Goal: Task Accomplishment & Management: Manage account settings

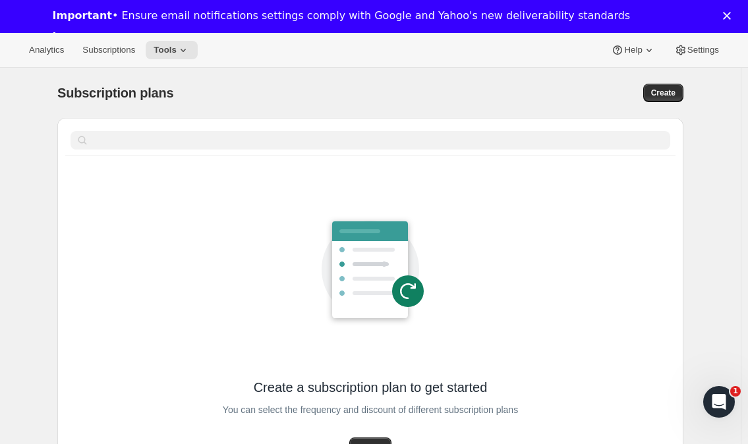
click at [709, 49] on span "Settings" at bounding box center [703, 50] width 32 height 11
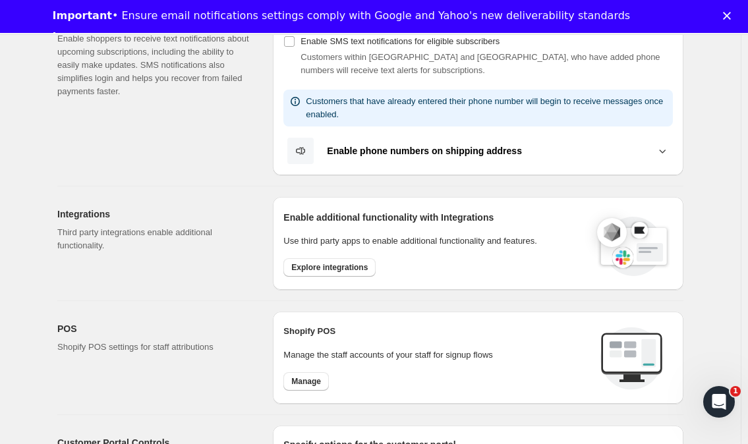
scroll to position [329, 0]
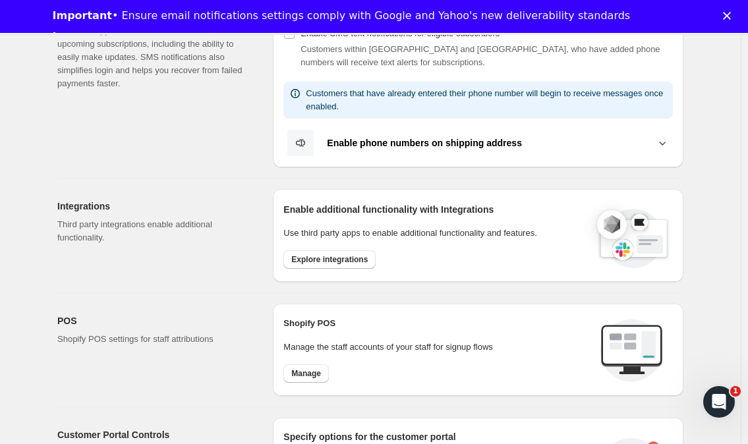
click at [332, 258] on span "Explore integrations" at bounding box center [329, 259] width 76 height 11
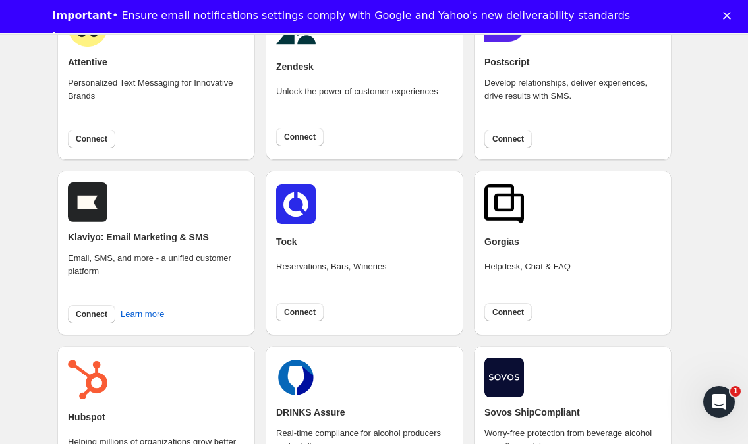
scroll to position [198, 0]
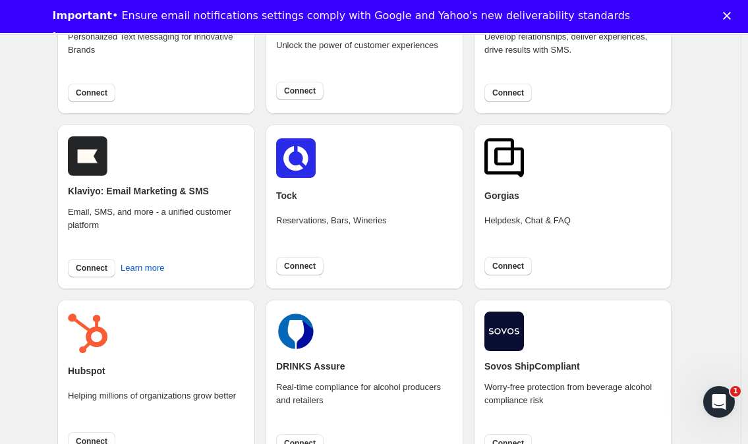
click at [503, 333] on img at bounding box center [504, 332] width 40 height 40
click at [573, 328] on div at bounding box center [572, 332] width 177 height 40
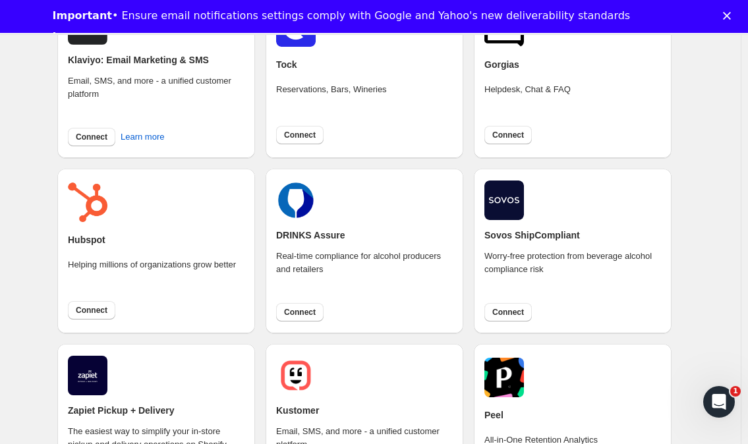
scroll to position [329, 0]
click at [513, 313] on span "Connect" at bounding box center [508, 311] width 32 height 11
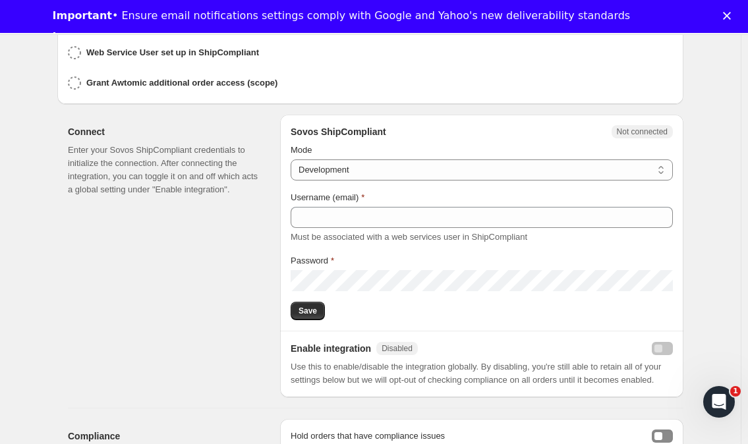
scroll to position [329, 0]
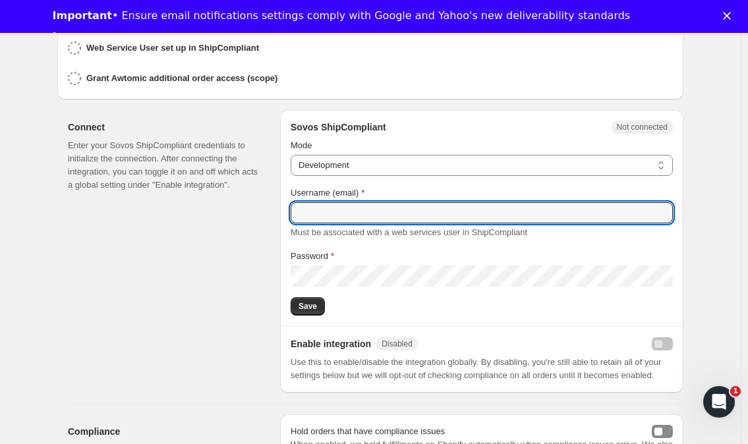
click at [370, 211] on input "Username (email)" at bounding box center [482, 212] width 382 height 21
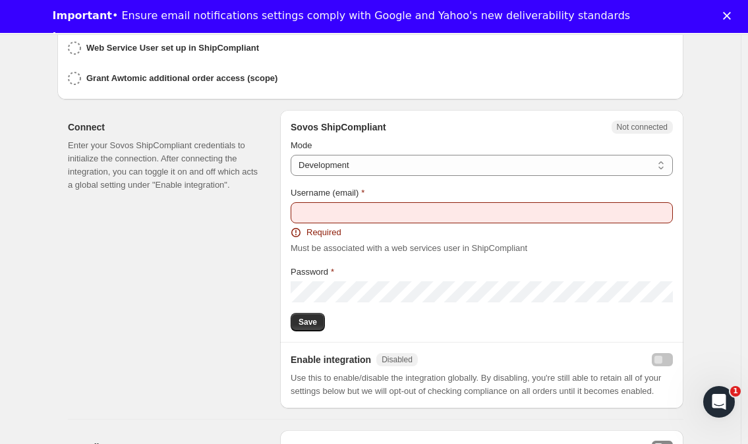
drag, startPoint x: 680, startPoint y: 165, endPoint x: 664, endPoint y: 172, distance: 17.4
click at [680, 165] on div "Mode Production Development Development Username (email) Required Must be assoc…" at bounding box center [481, 235] width 403 height 192
click at [597, 162] on select "Production Development" at bounding box center [482, 165] width 382 height 21
select select "production"
click at [294, 155] on select "Production Development" at bounding box center [482, 165] width 382 height 21
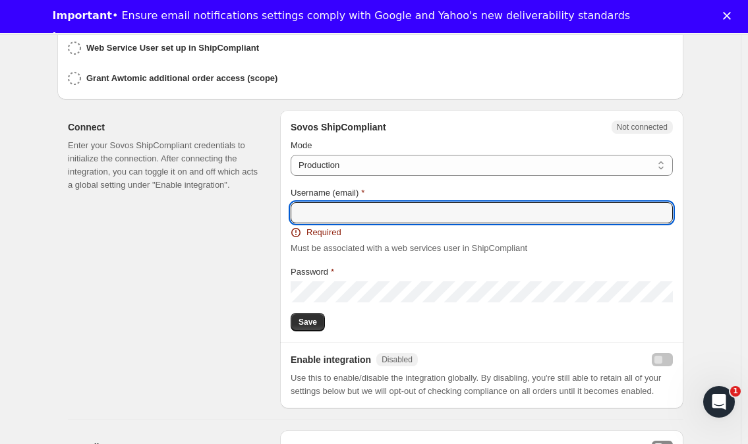
click at [360, 211] on input "Username (email)" at bounding box center [482, 212] width 382 height 21
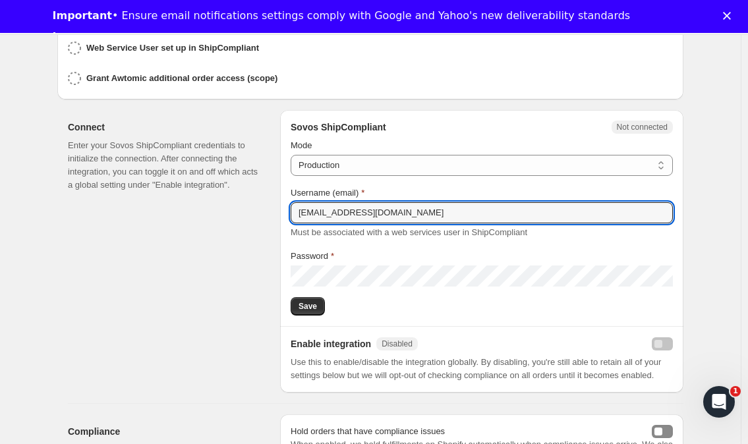
type input "awtomicaccess@tewines.com"
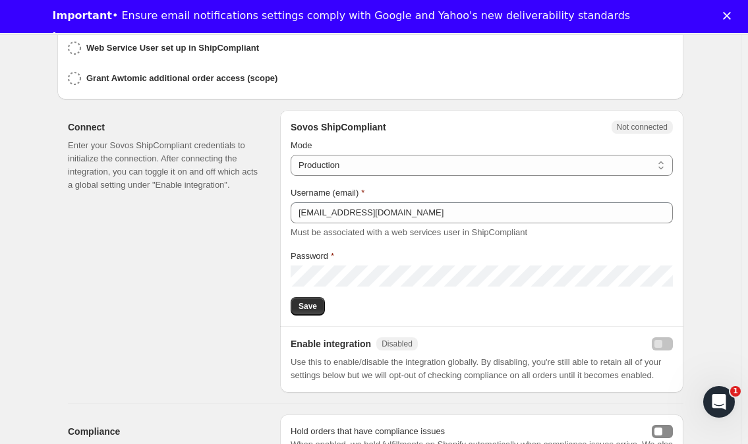
click at [306, 301] on span "Save" at bounding box center [308, 306] width 18 height 11
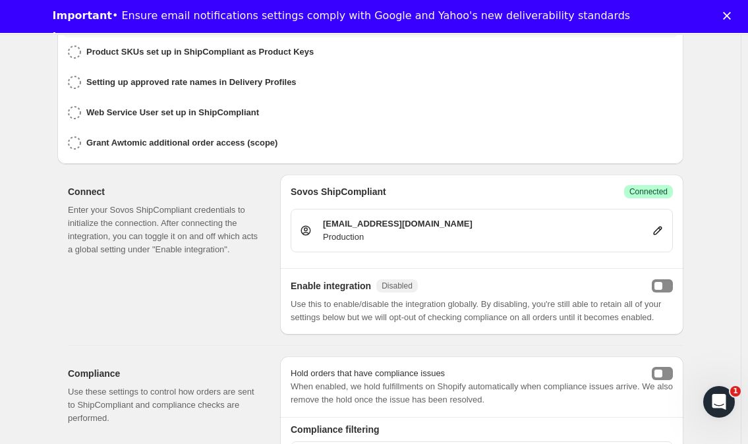
scroll to position [303, 0]
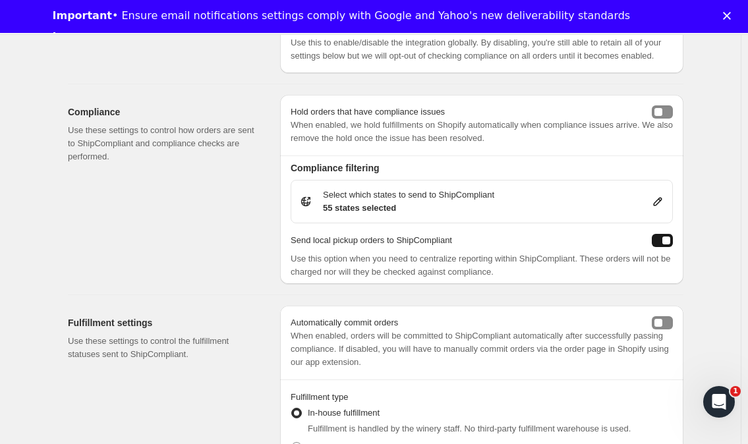
scroll to position [527, 0]
click at [662, 196] on icon at bounding box center [657, 200] width 13 height 13
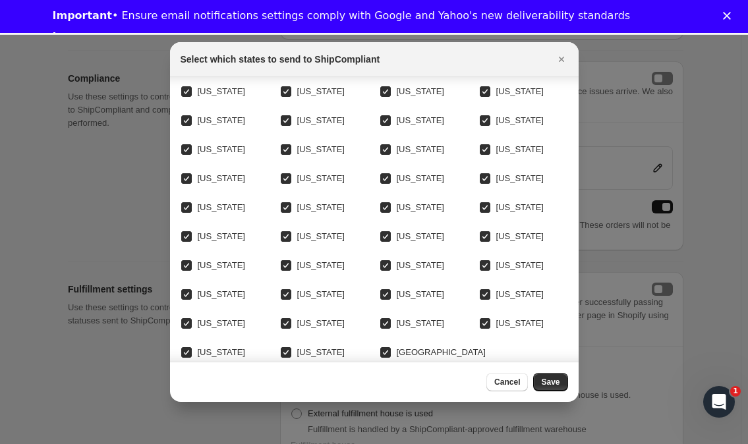
scroll to position [132, 0]
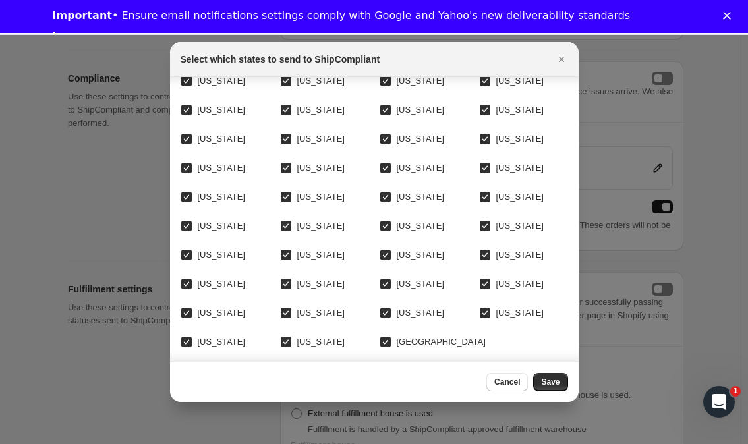
drag, startPoint x: 476, startPoint y: 254, endPoint x: 474, endPoint y: 279, distance: 25.2
click at [480, 256] on input "Utah" at bounding box center [485, 255] width 11 height 11
checkbox input "false"
drag, startPoint x: 480, startPoint y: 285, endPoint x: 471, endPoint y: 310, distance: 26.5
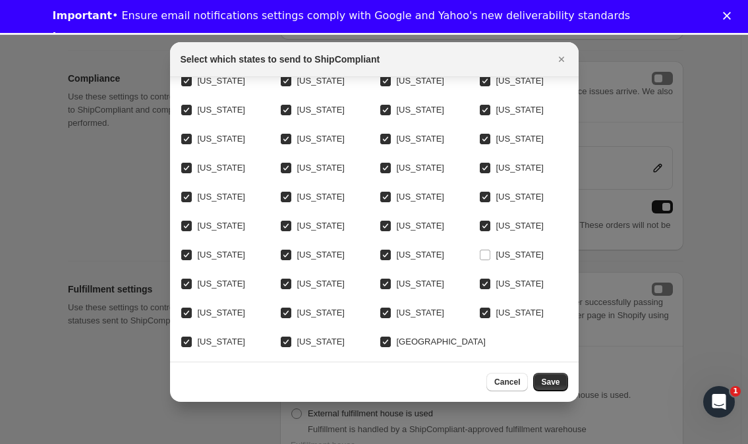
click at [480, 308] on input "Guam" at bounding box center [485, 313] width 11 height 11
checkbox input "false"
click at [380, 337] on input "Virgin Islands" at bounding box center [385, 342] width 11 height 11
checkbox input "false"
drag, startPoint x: 279, startPoint y: 330, endPoint x: 260, endPoint y: 346, distance: 25.3
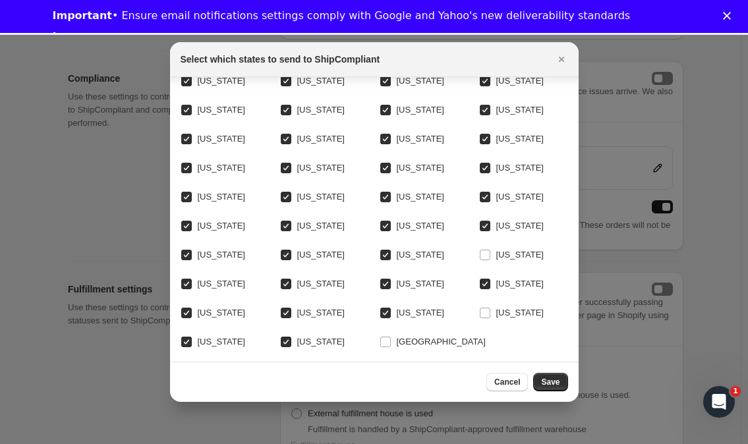
click at [281, 337] on input "Puerto Rico" at bounding box center [286, 342] width 11 height 11
checkbox input "false"
drag, startPoint x: 182, startPoint y: 332, endPoint x: 193, endPoint y: 347, distance: 18.8
click at [182, 337] on input "Northern Mariana Islands" at bounding box center [186, 342] width 11 height 11
checkbox input "false"
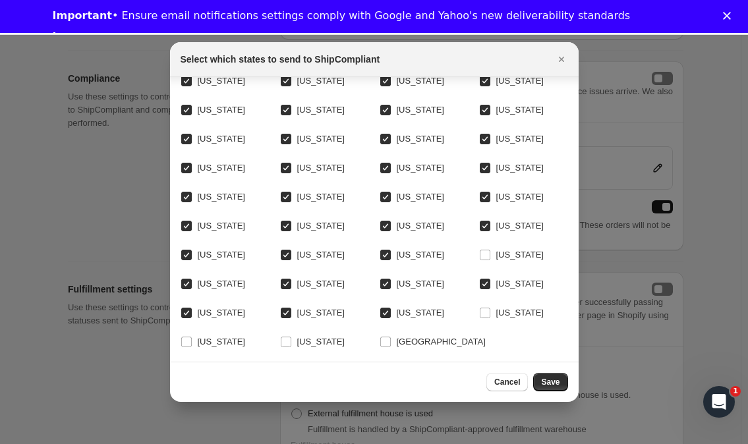
drag, startPoint x: 283, startPoint y: 287, endPoint x: 293, endPoint y: 304, distance: 19.2
click at [283, 308] on input "American Samoa" at bounding box center [286, 313] width 11 height 11
checkbox input "false"
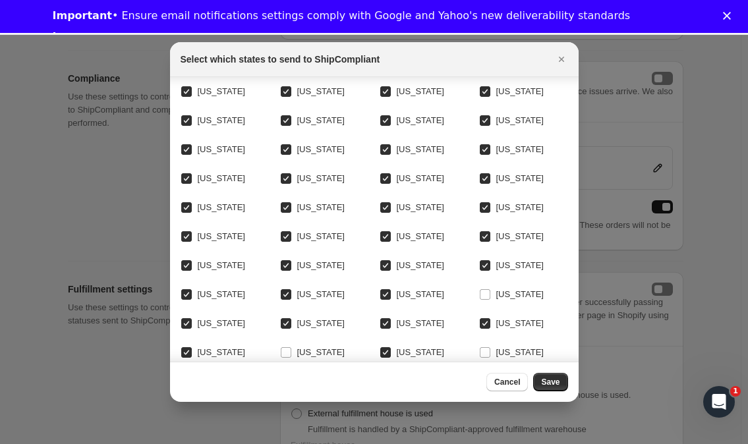
scroll to position [26, 0]
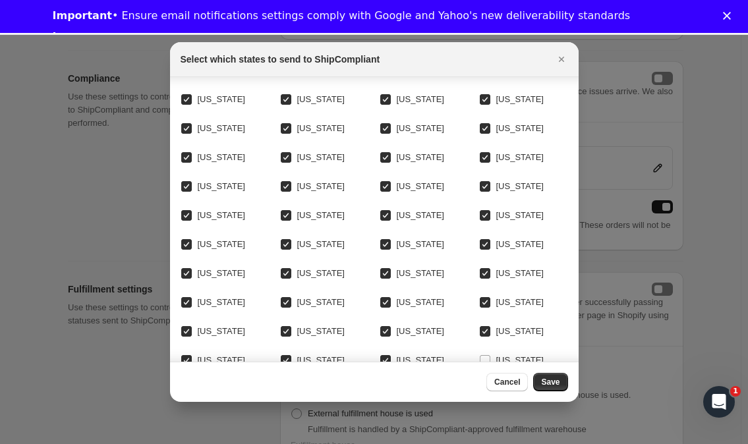
drag, startPoint x: 187, startPoint y: 187, endPoint x: 199, endPoint y: 202, distance: 19.2
click at [187, 188] on input "Kentucky" at bounding box center [186, 186] width 11 height 11
checkbox input "false"
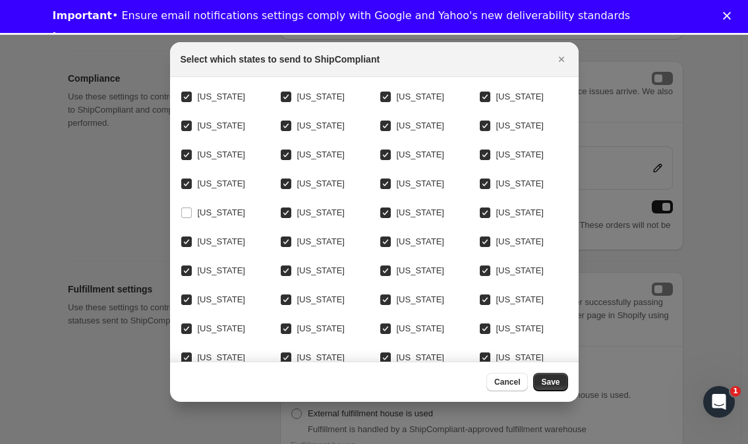
click at [480, 123] on input "Delaware" at bounding box center [485, 126] width 11 height 11
click at [481, 125] on input "Delaware" at bounding box center [485, 126] width 11 height 11
checkbox input "true"
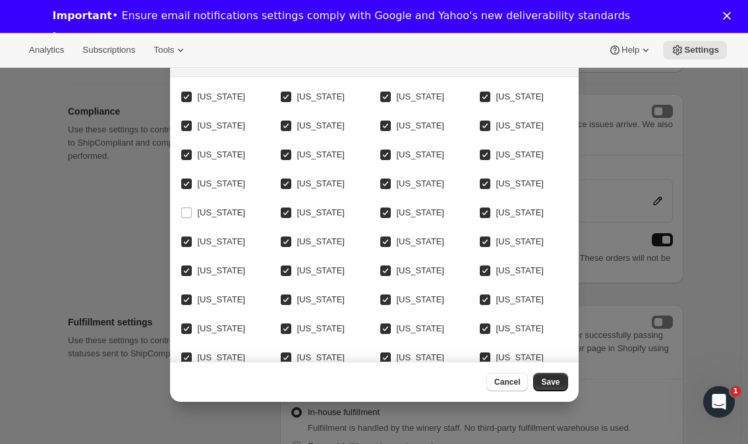
drag, startPoint x: 184, startPoint y: 98, endPoint x: 181, endPoint y: 117, distance: 19.3
click at [184, 98] on input "Alabama" at bounding box center [186, 97] width 11 height 11
checkbox input "false"
click at [550, 384] on span "Save" at bounding box center [550, 382] width 18 height 11
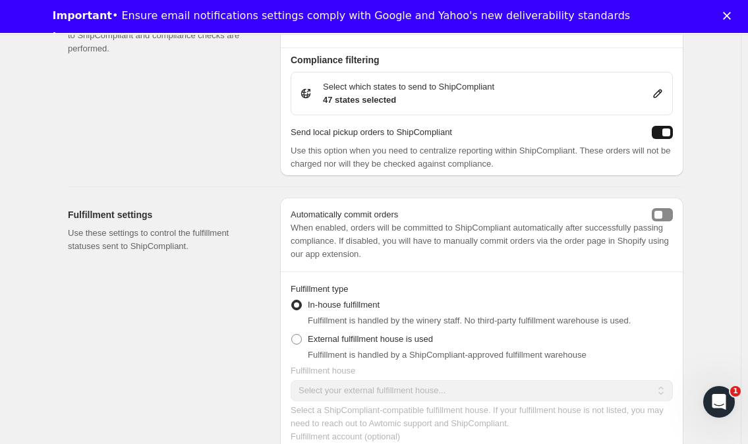
scroll to position [659, 0]
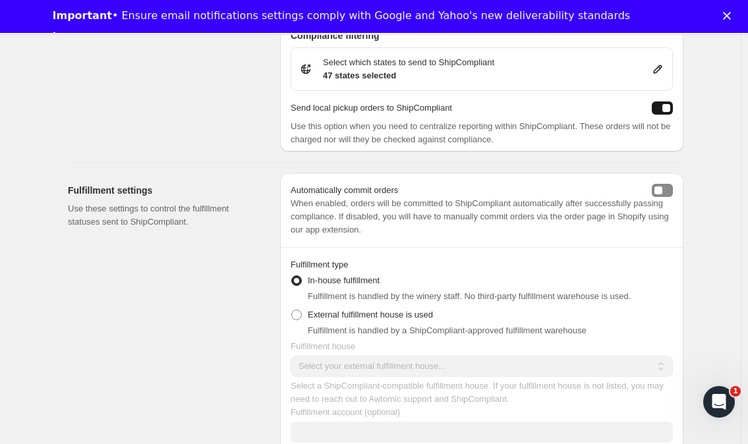
click at [669, 185] on button "autoCommit" at bounding box center [662, 190] width 21 height 13
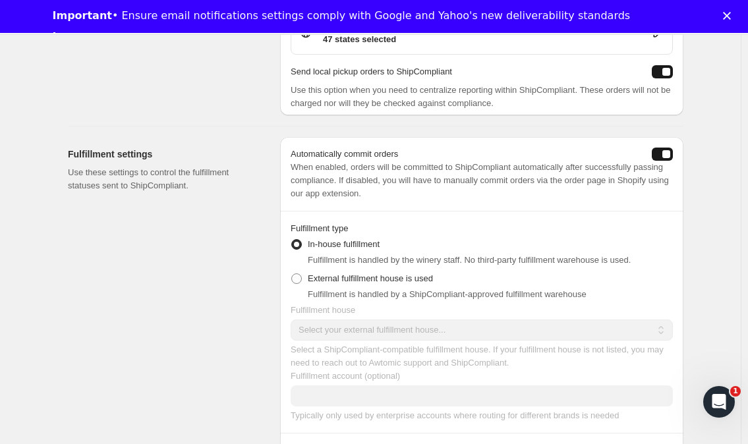
scroll to position [725, 0]
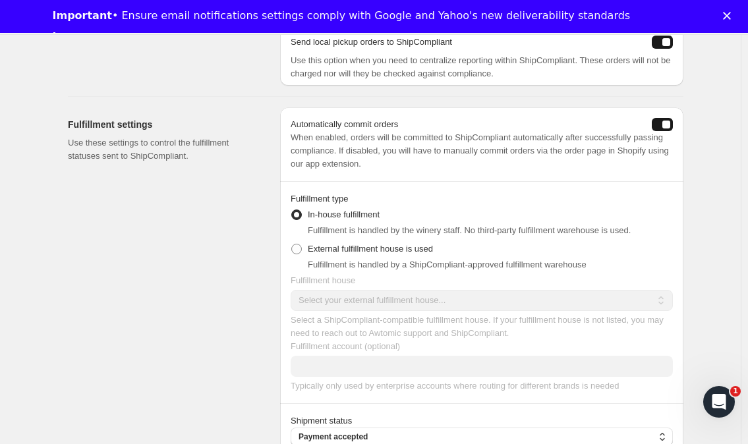
click at [302, 244] on span at bounding box center [296, 249] width 11 height 11
click at [292, 244] on input "External fulfillment house is used" at bounding box center [291, 244] width 1 height 1
radio input "true"
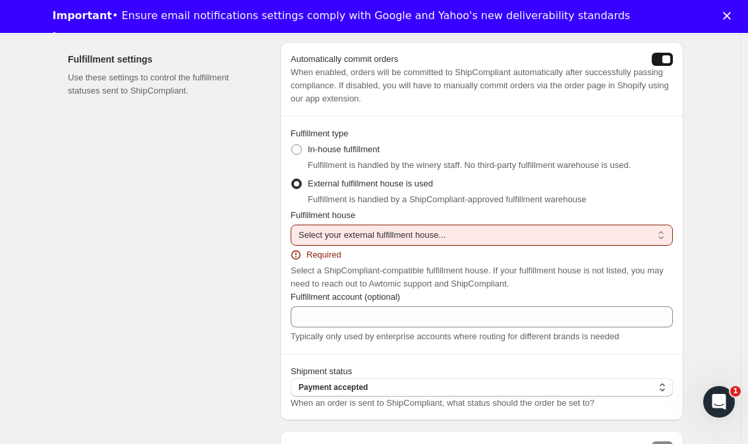
scroll to position [791, 0]
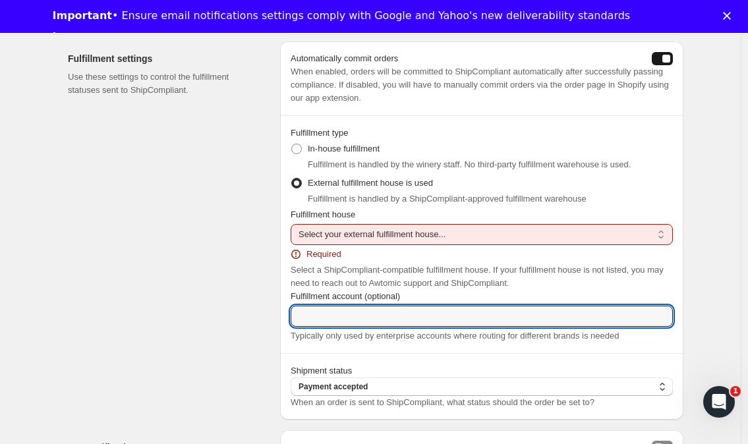
click at [436, 317] on input "Fulfillment account (optional)" at bounding box center [482, 316] width 382 height 21
click at [349, 312] on input "Fulfillment account (optional)" at bounding box center [482, 316] width 382 height 21
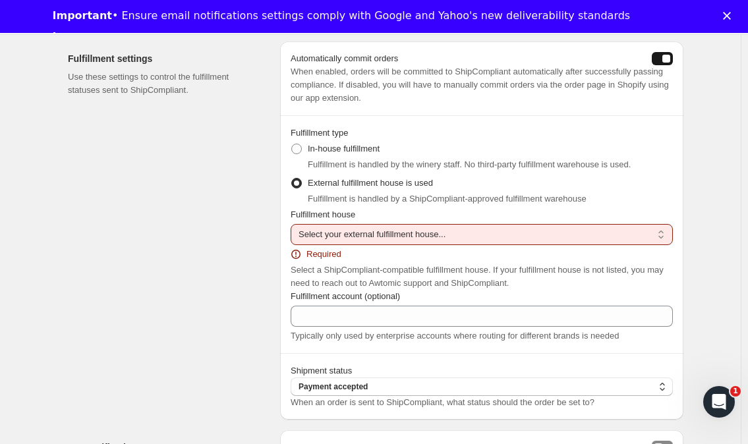
click at [391, 232] on select "Select your external fulfillment house... AbbeyWineWarehouse AeroPacking Alexan…" at bounding box center [482, 234] width 382 height 21
select select "WineShipping"
click at [294, 224] on select "Select your external fulfillment house... AbbeyWineWarehouse AeroPacking Alexan…" at bounding box center [482, 234] width 382 height 21
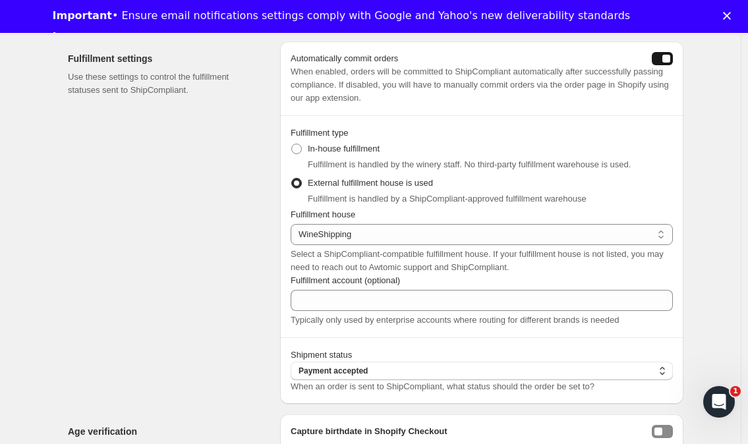
click at [716, 302] on div "Sovos ShipCompliant. This page is ready Sovos ShipCompliant Help Integration re…" at bounding box center [370, 35] width 741 height 1516
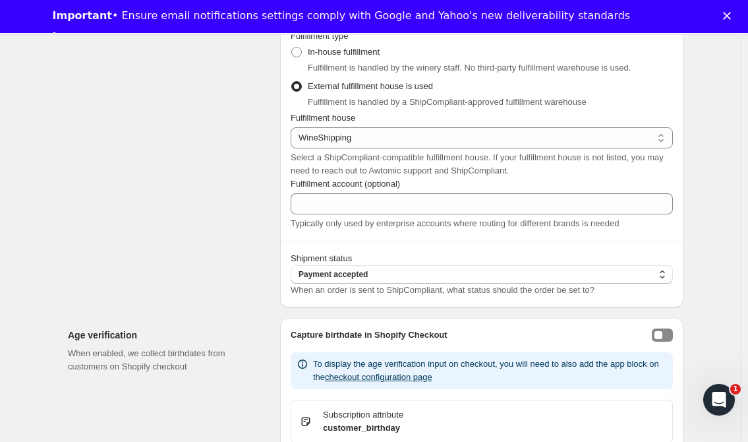
scroll to position [875, 0]
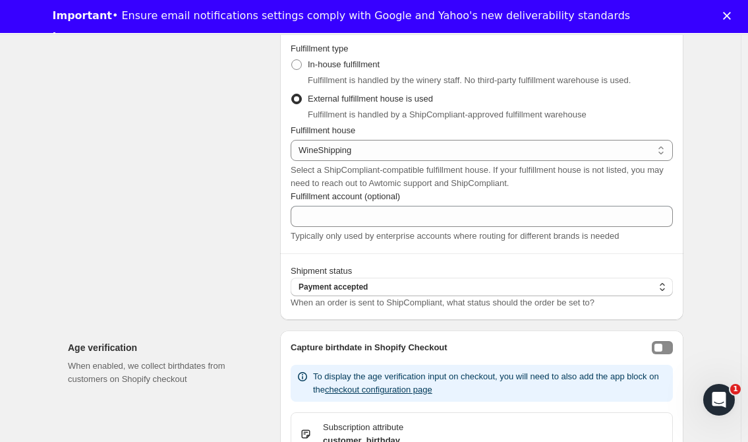
click at [336, 281] on span "Payment accepted" at bounding box center [333, 286] width 69 height 11
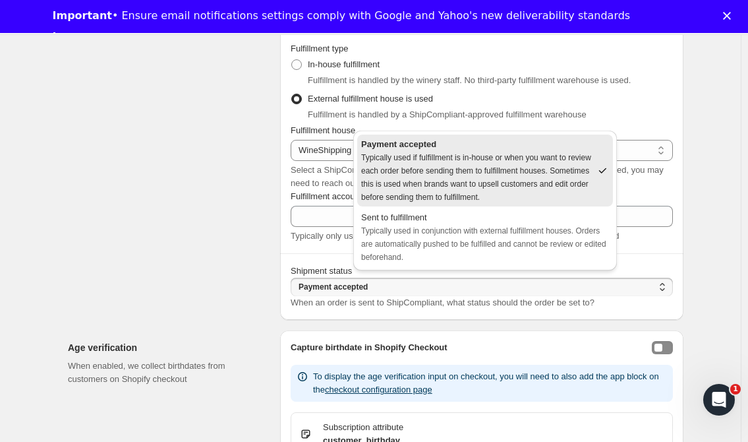
click at [336, 281] on span "Payment accepted" at bounding box center [333, 286] width 69 height 11
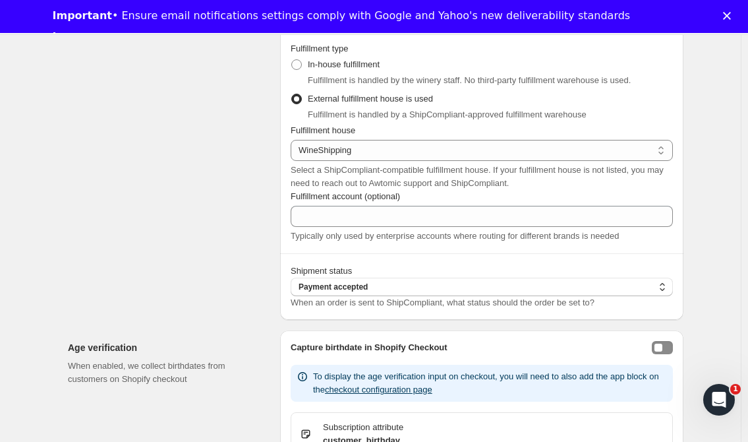
click at [484, 284] on button "Payment accepted" at bounding box center [482, 286] width 382 height 18
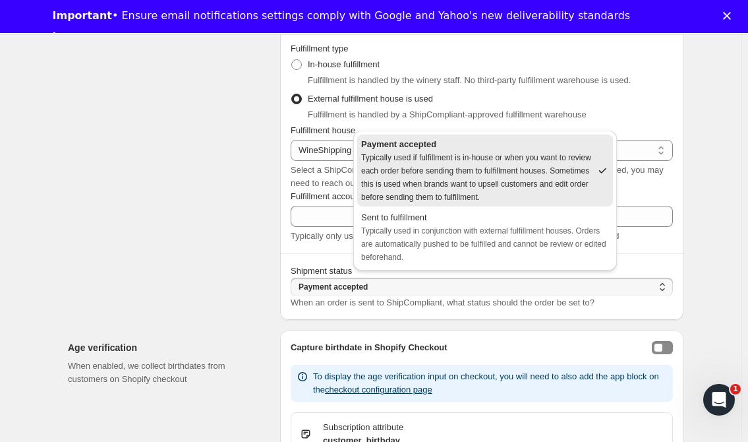
click at [413, 233] on span "Typically used in conjunction with external fulfillment houses. Orders are auto…" at bounding box center [483, 244] width 245 height 36
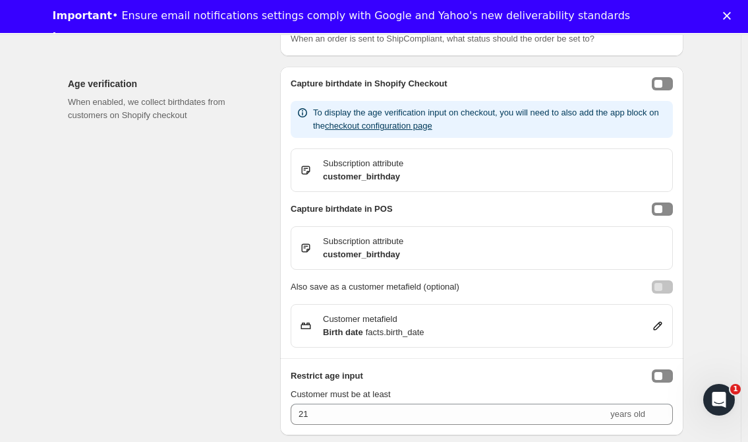
scroll to position [1073, 0]
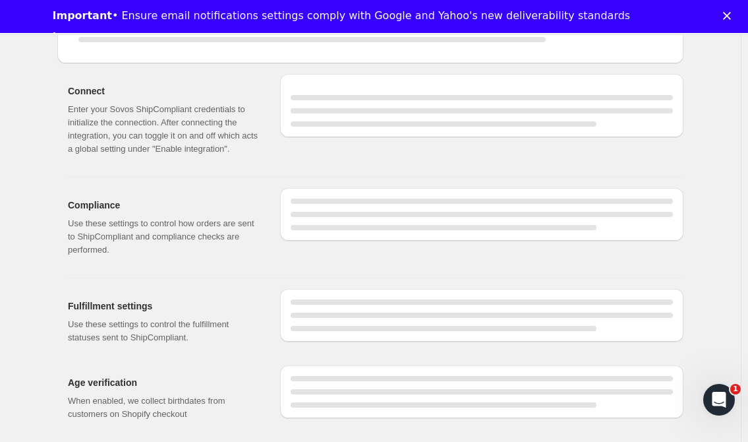
select select "WineShipping"
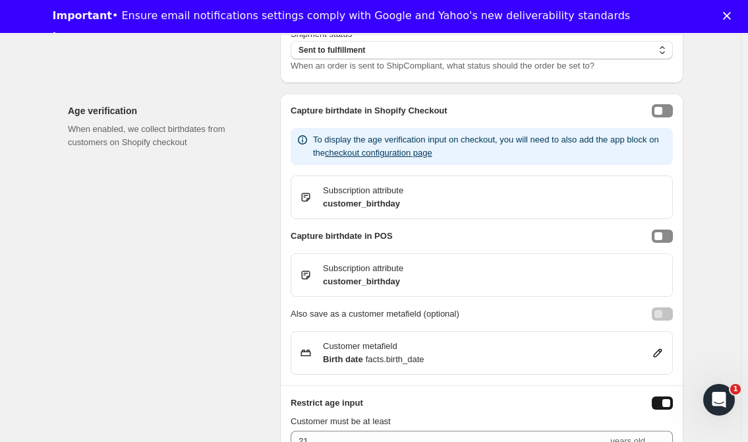
scroll to position [1139, 0]
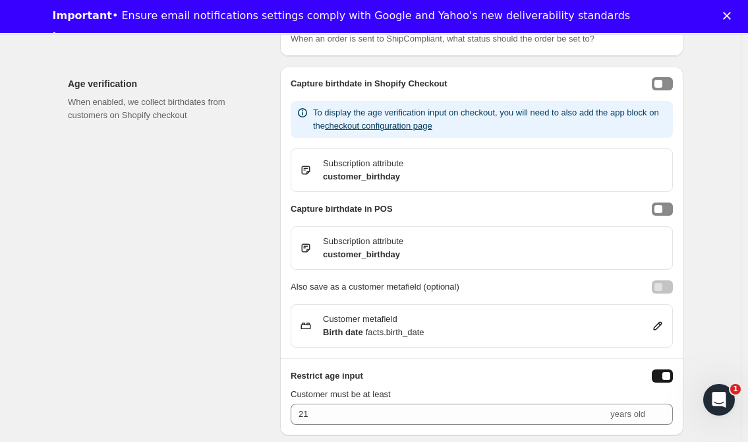
click at [667, 77] on button "enableCheckoutBirthdayCapture" at bounding box center [662, 83] width 21 height 13
click at [661, 79] on button "enableCheckoutBirthdayCapture" at bounding box center [662, 83] width 21 height 13
click at [731, 16] on polygon "Close" at bounding box center [727, 16] width 8 height 8
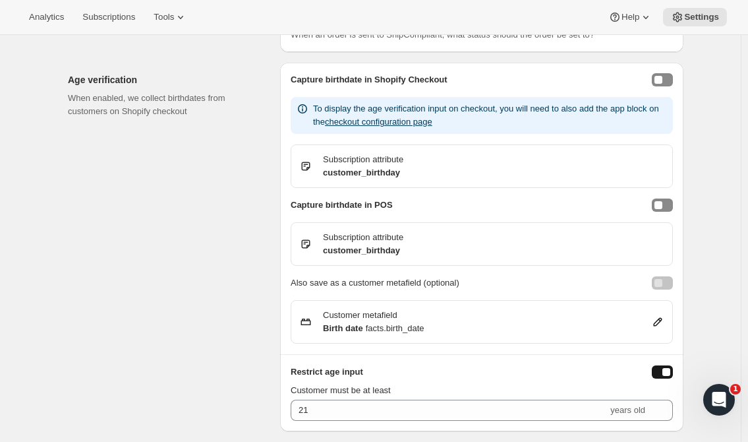
scroll to position [1106, 0]
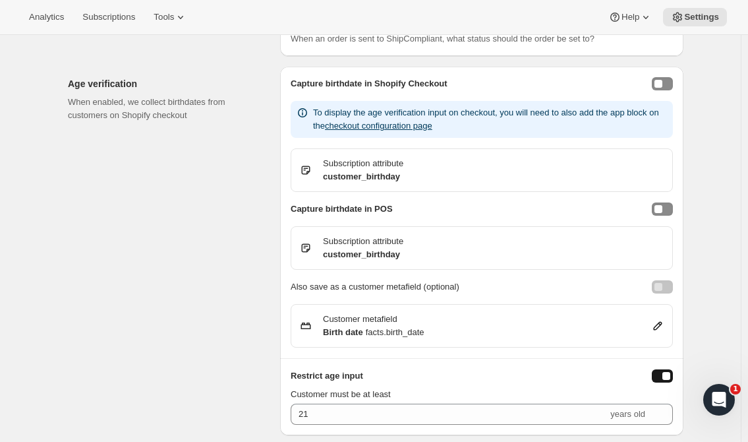
click at [668, 77] on button "enableCheckoutBirthdayCapture" at bounding box center [662, 83] width 21 height 13
click at [662, 77] on button "enableCheckoutBirthdayCapture" at bounding box center [662, 83] width 21 height 13
click at [372, 122] on button "checkout configuration page" at bounding box center [378, 126] width 107 height 10
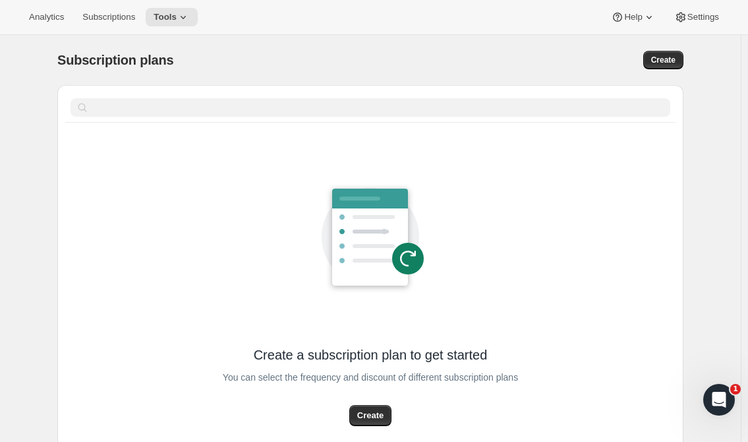
click at [702, 15] on span "Settings" at bounding box center [703, 17] width 32 height 11
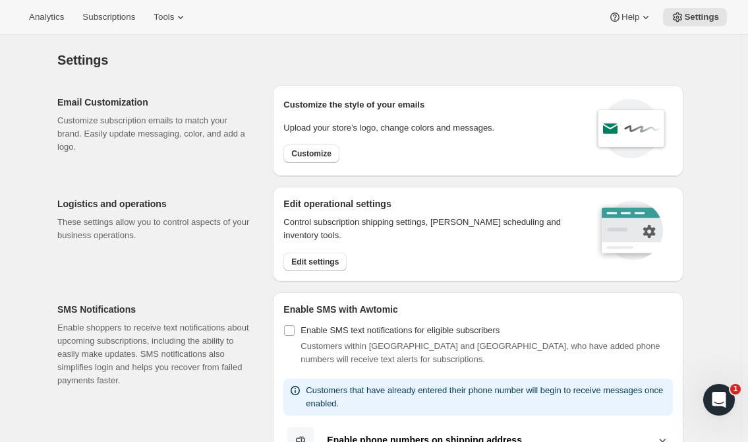
click at [700, 17] on span "Settings" at bounding box center [701, 17] width 35 height 11
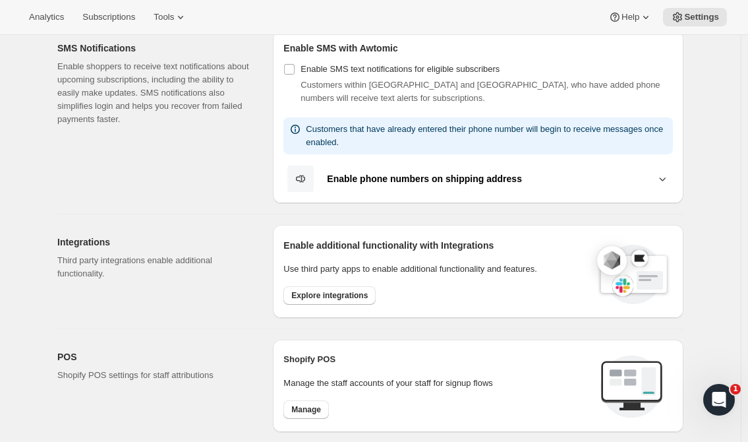
scroll to position [244, 0]
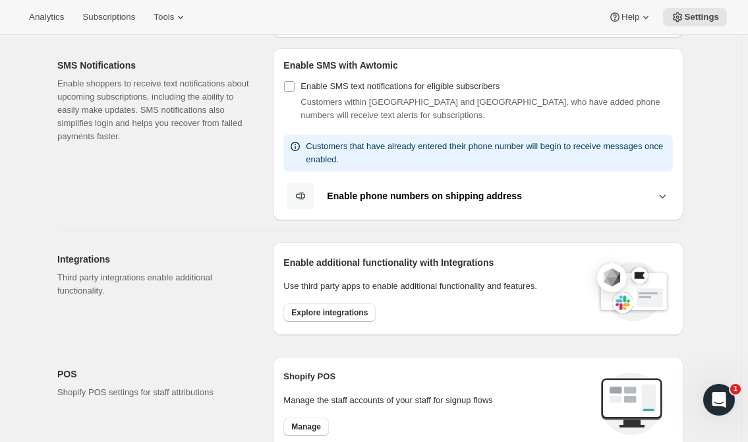
click at [341, 309] on span "Explore integrations" at bounding box center [329, 312] width 76 height 11
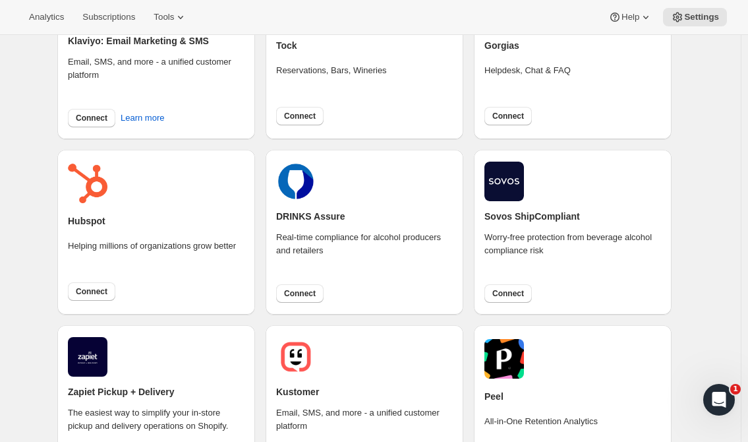
scroll to position [329, 0]
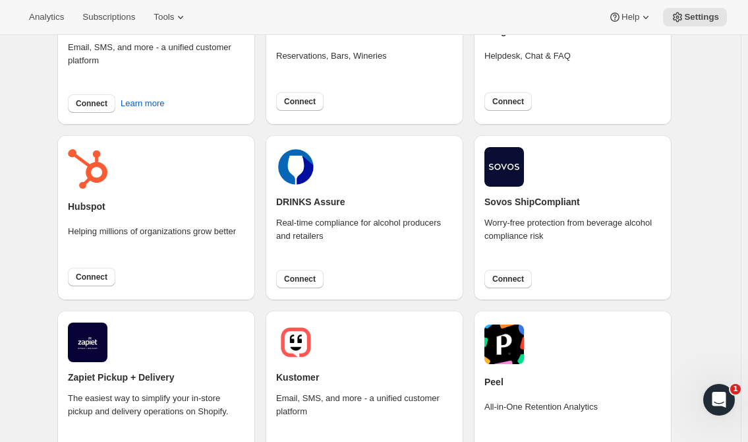
click at [507, 279] on span "Connect" at bounding box center [508, 278] width 32 height 11
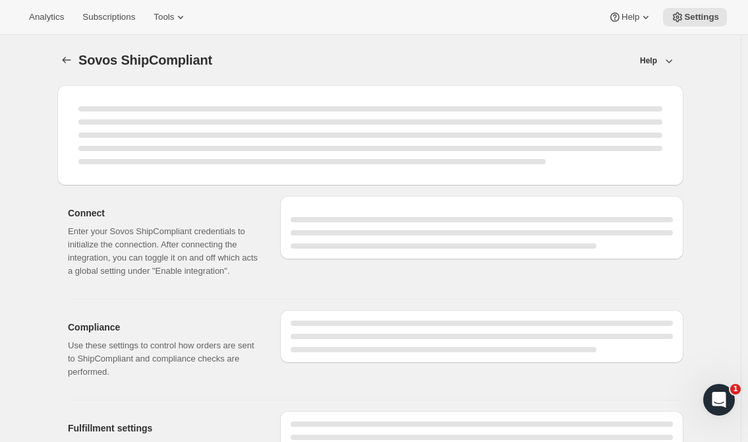
select select "WineShipping"
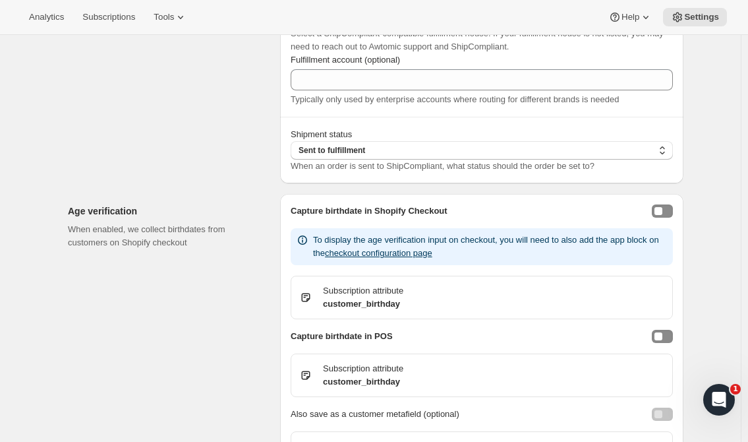
scroll to position [974, 0]
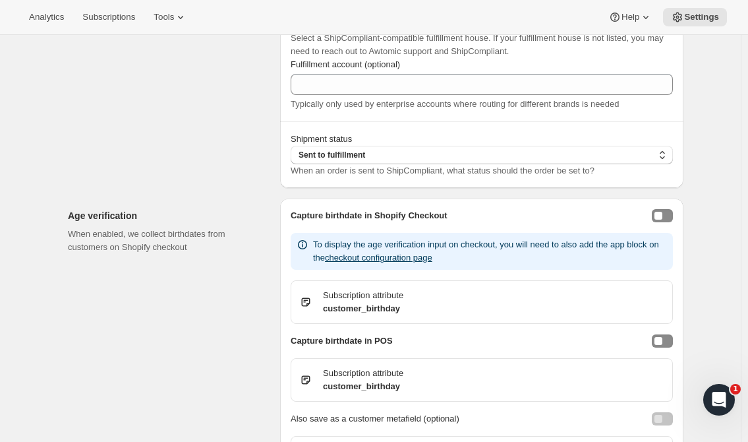
drag, startPoint x: 100, startPoint y: 125, endPoint x: 144, endPoint y: 136, distance: 44.9
click at [101, 124] on div "Fulfillment settings Use these settings to control the fulfillment statuses sen…" at bounding box center [169, 6] width 202 height 362
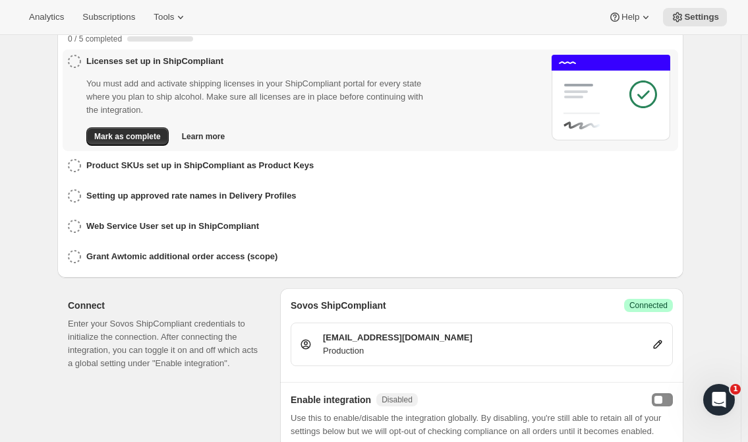
scroll to position [0, 0]
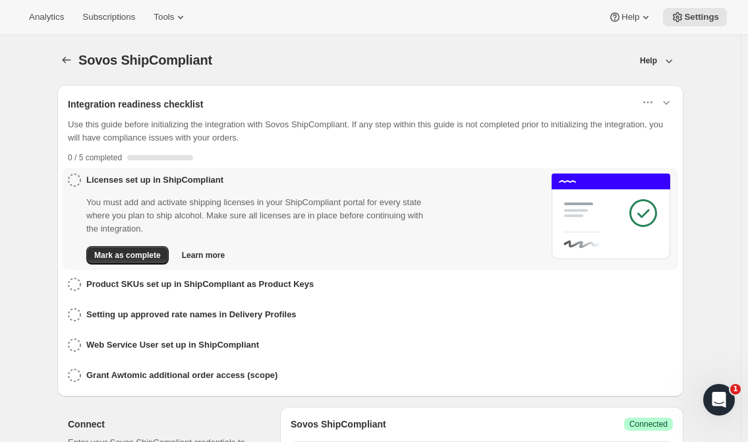
click at [74, 285] on icon at bounding box center [74, 283] width 13 height 13
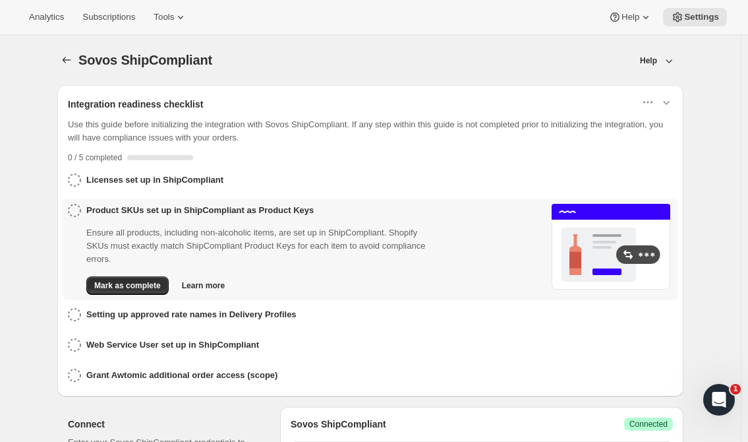
click at [132, 177] on h3 "Licenses set up in ShipCompliant" at bounding box center [154, 179] width 137 height 13
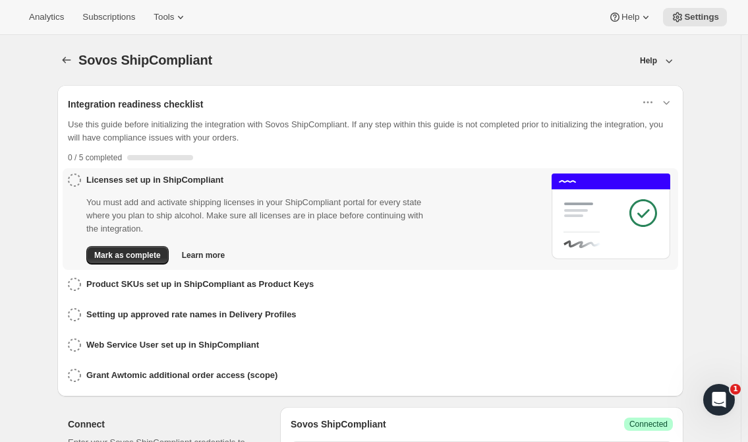
click at [139, 252] on span "Mark as complete" at bounding box center [127, 255] width 67 height 11
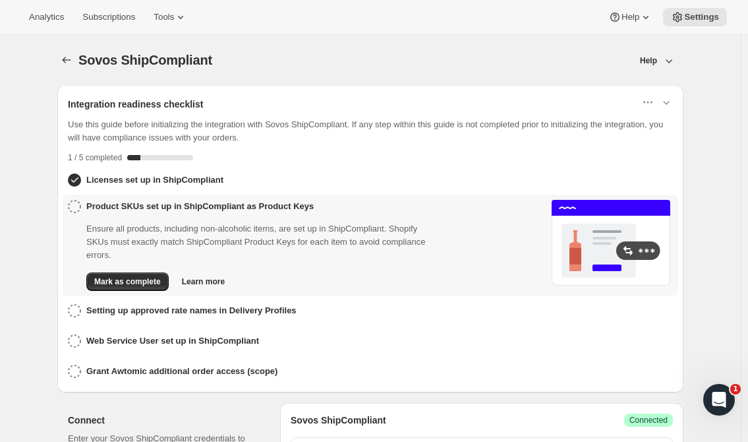
scroll to position [66, 0]
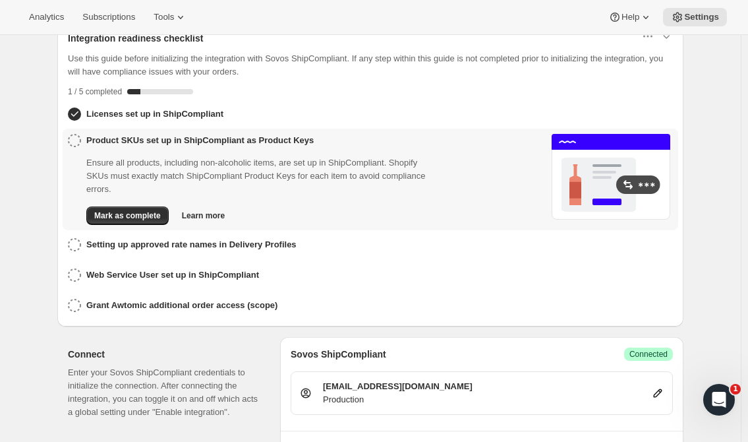
click at [164, 269] on h3 "Web Service User set up in ShipCompliant" at bounding box center [172, 274] width 173 height 13
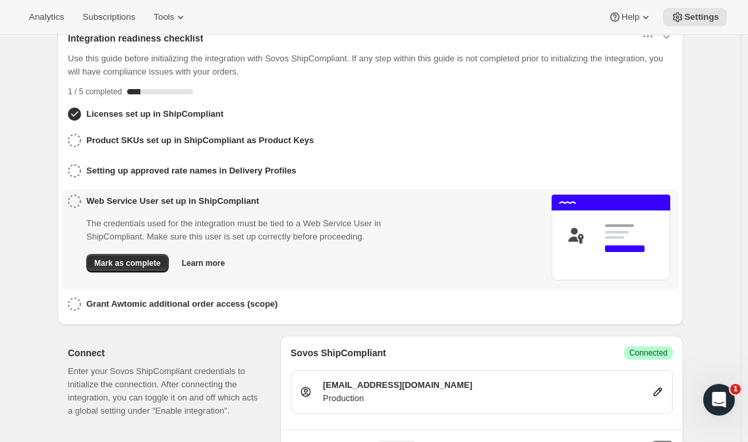
drag, startPoint x: 142, startPoint y: 256, endPoint x: 149, endPoint y: 262, distance: 8.9
click at [142, 258] on span "Mark as complete" at bounding box center [127, 263] width 67 height 11
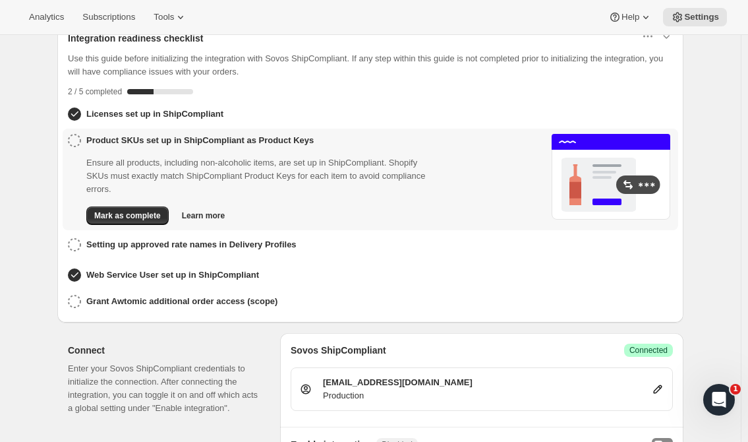
click at [152, 299] on h3 "Grant Awtomic additional order access (scope)" at bounding box center [181, 301] width 191 height 13
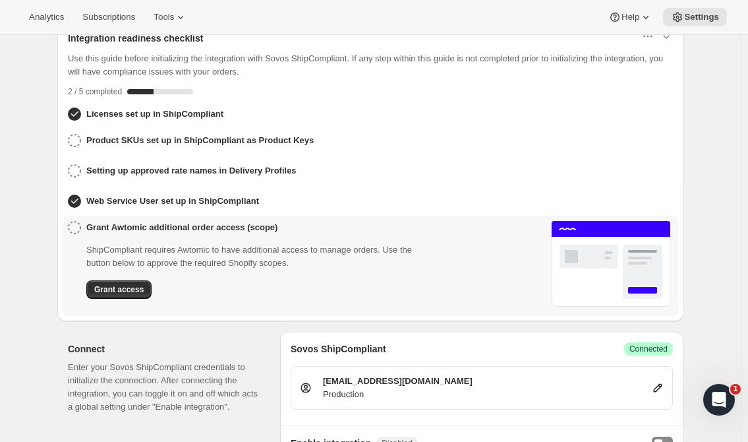
click at [113, 284] on span "Grant access" at bounding box center [118, 289] width 49 height 11
